Goal: Find specific page/section: Find specific page/section

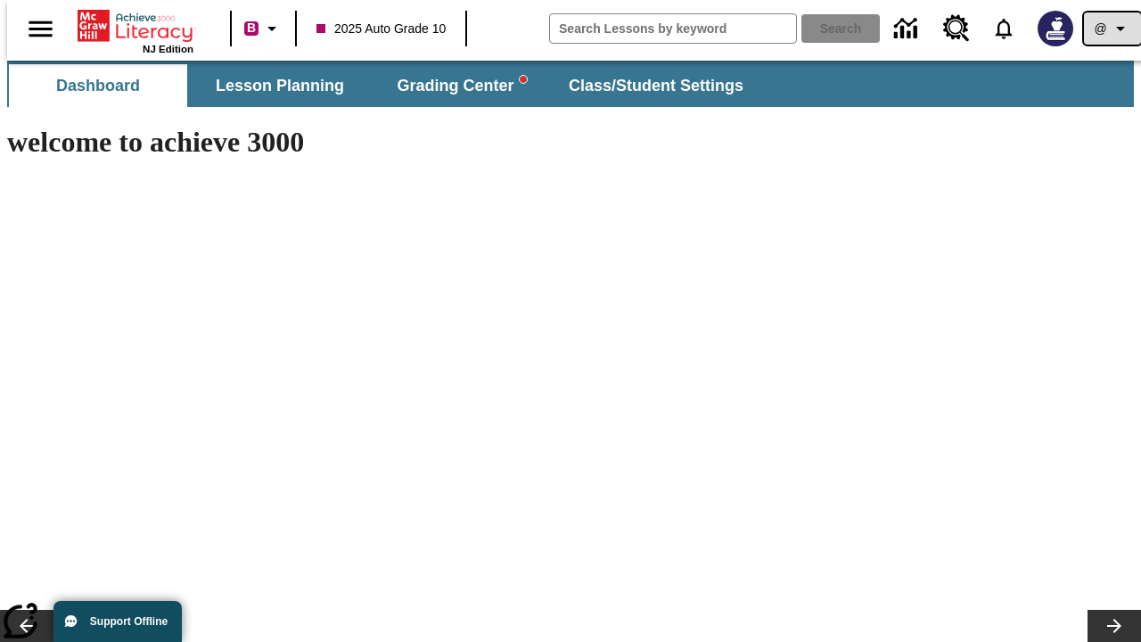
click at [1110, 29] on icon "Profile/Settings" at bounding box center [1120, 28] width 21 height 21
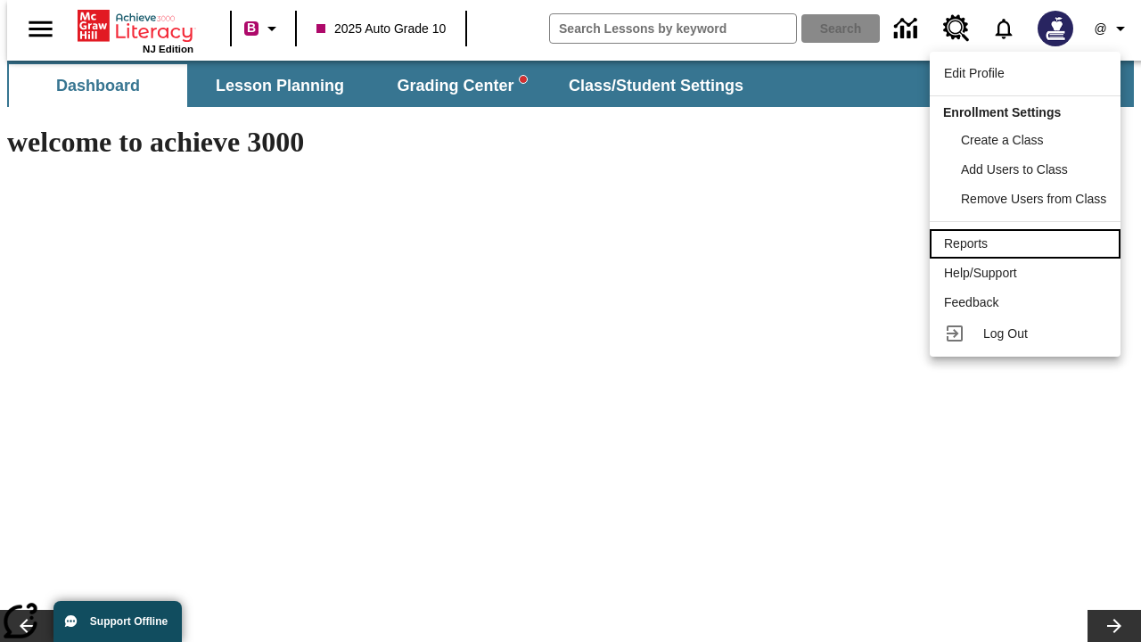
click at [1028, 243] on div "Reports" at bounding box center [1025, 243] width 162 height 19
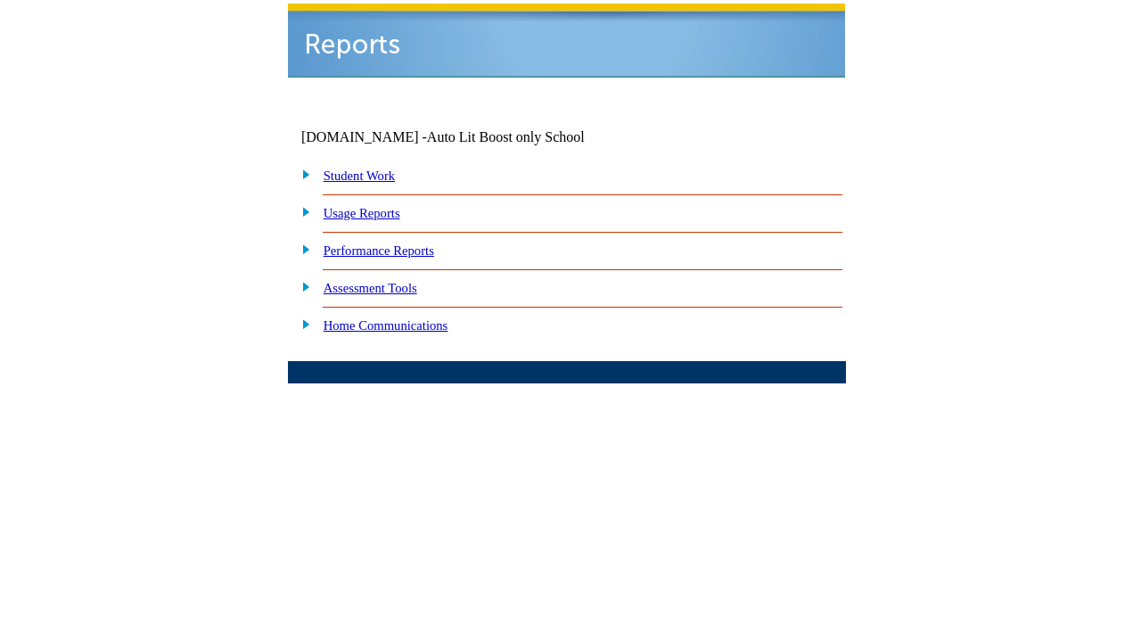
click at [397, 243] on link "Performance Reports" at bounding box center [379, 250] width 111 height 14
click at [0, 0] on link "How are my students performing on standards?" at bounding box center [0, 0] width 0 height 0
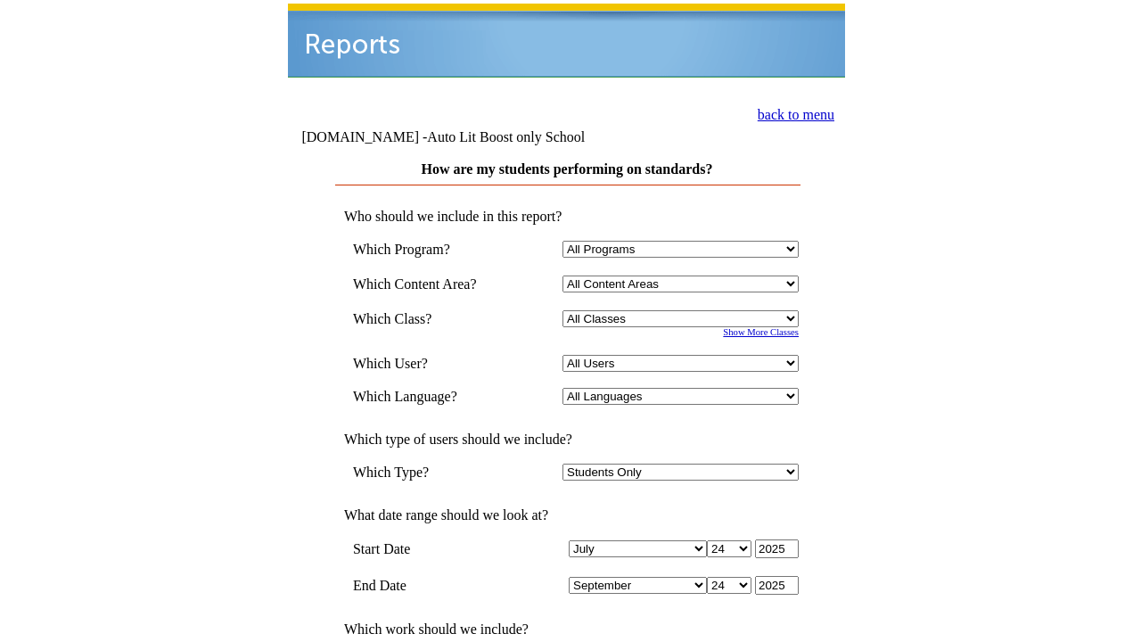
scroll to position [349, 0]
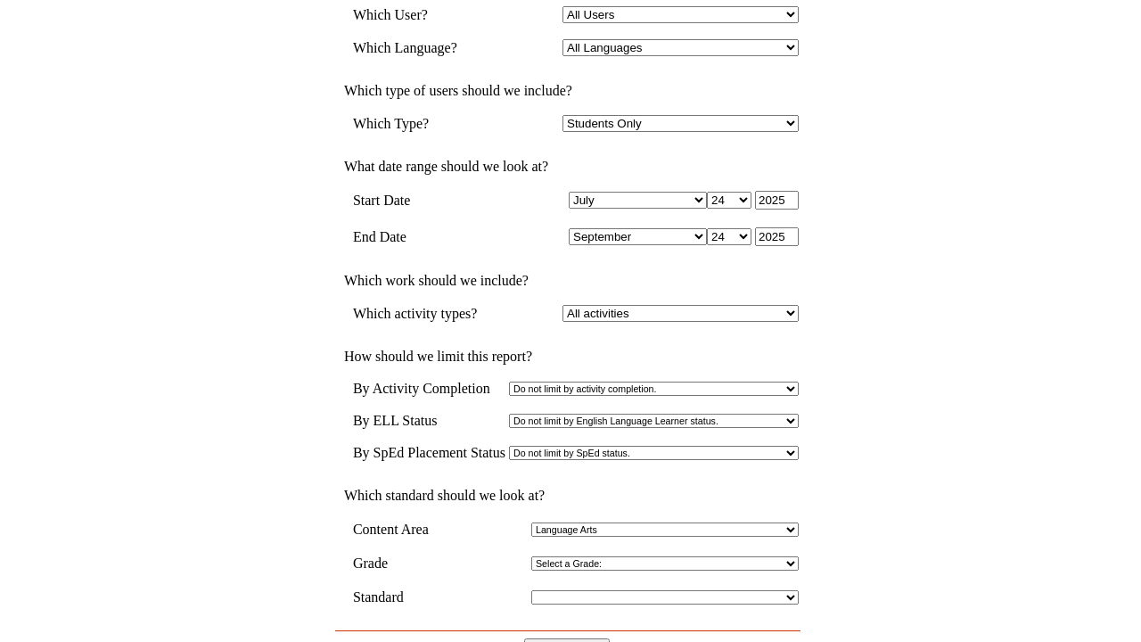
click at [567, 638] on input "View Report" at bounding box center [567, 648] width 86 height 20
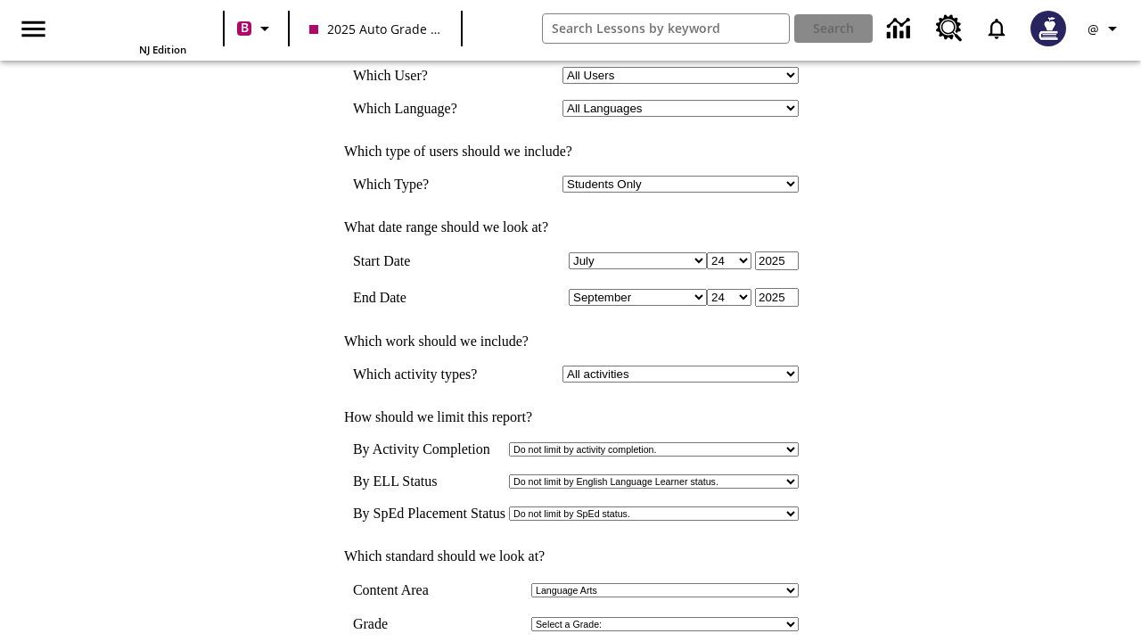
scroll to position [0, 0]
